Goal: Information Seeking & Learning: Learn about a topic

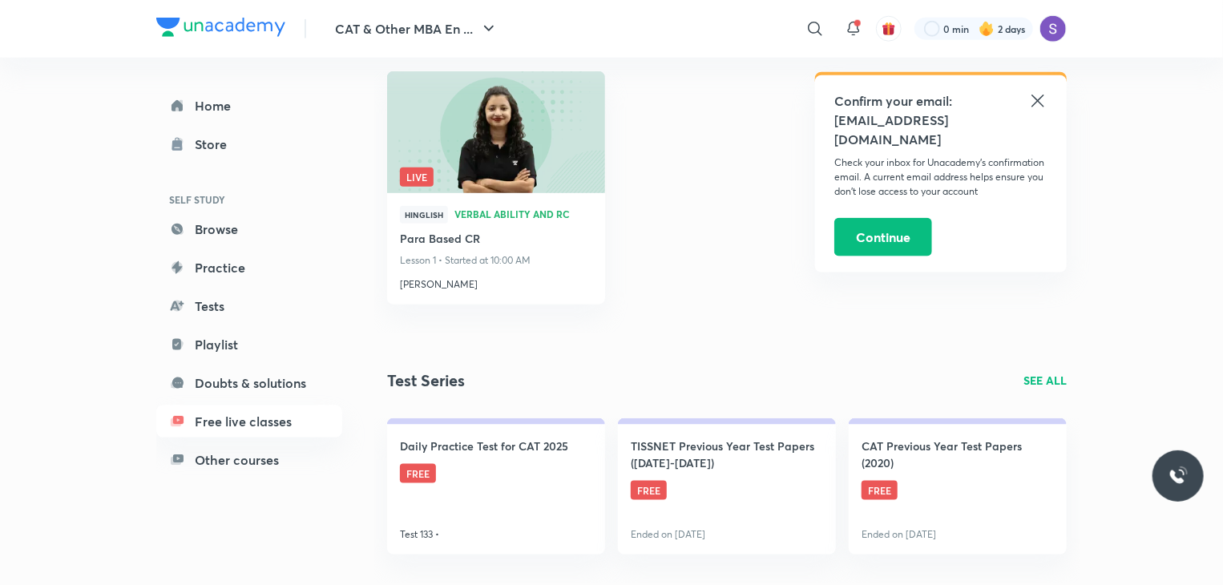
click at [1037, 100] on icon at bounding box center [1037, 101] width 12 height 12
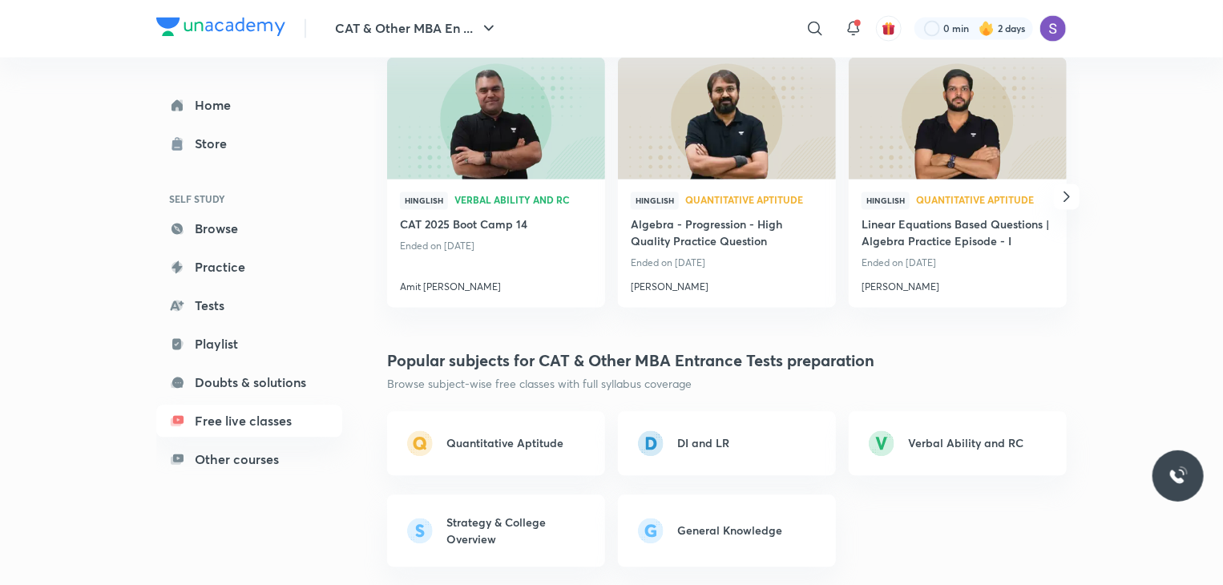
scroll to position [1515, 0]
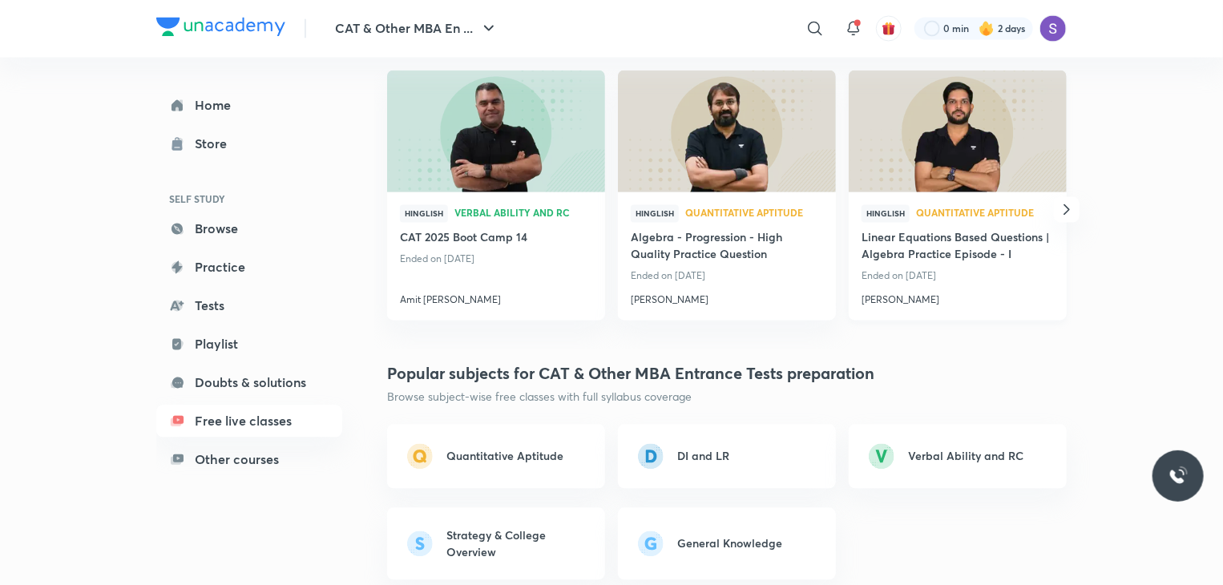
click at [928, 236] on h4 "Linear Equations Based Questions | Algebra Practice Episode - I" at bounding box center [958, 247] width 192 height 37
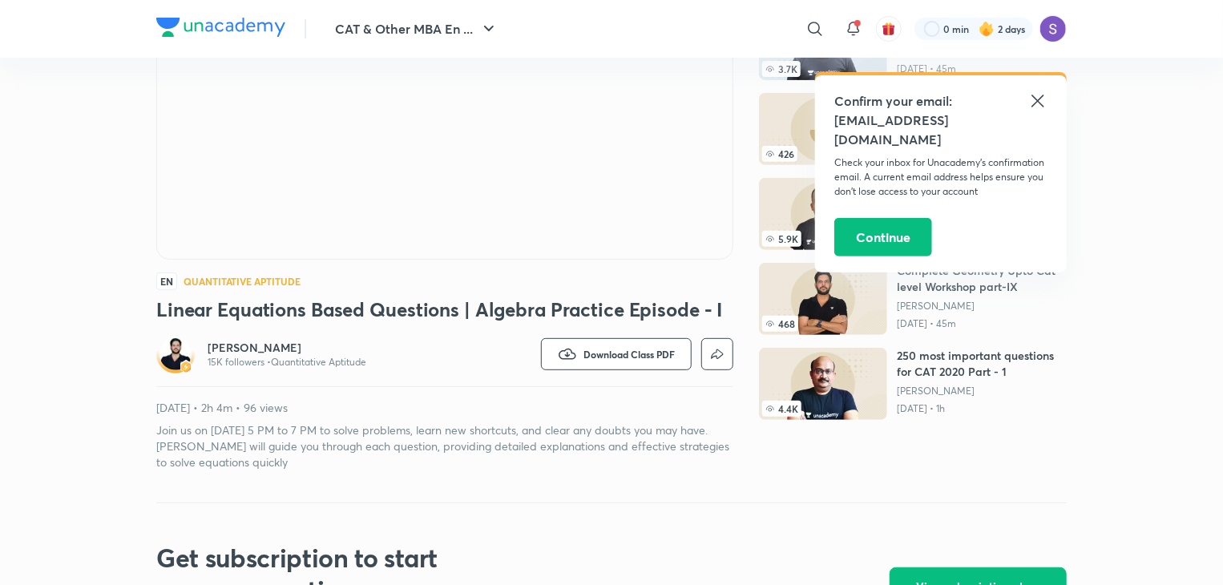
scroll to position [234, 0]
click at [277, 402] on p "[DATE] • 2h 4m • 96 views" at bounding box center [444, 408] width 577 height 16
click at [398, 453] on p "Join us on [DATE] 5 PM to 7 PM to solve problems, learn new shortcuts, and clea…" at bounding box center [444, 446] width 577 height 48
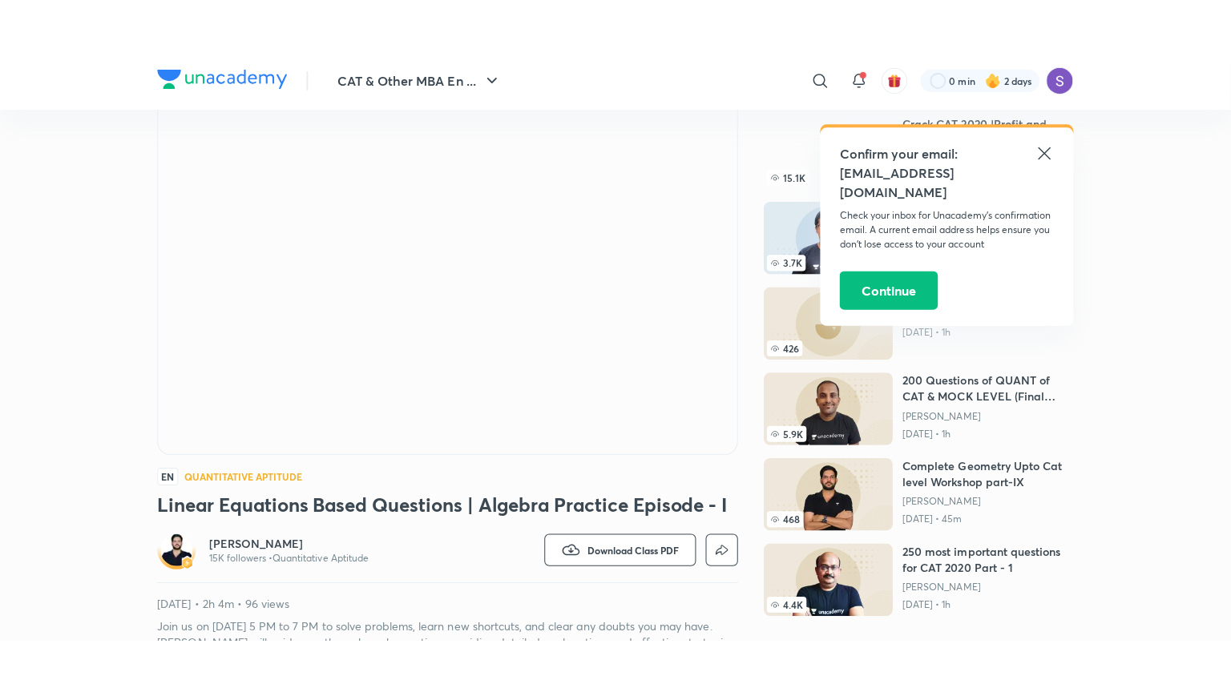
scroll to position [89, 0]
